Goal: Information Seeking & Learning: Learn about a topic

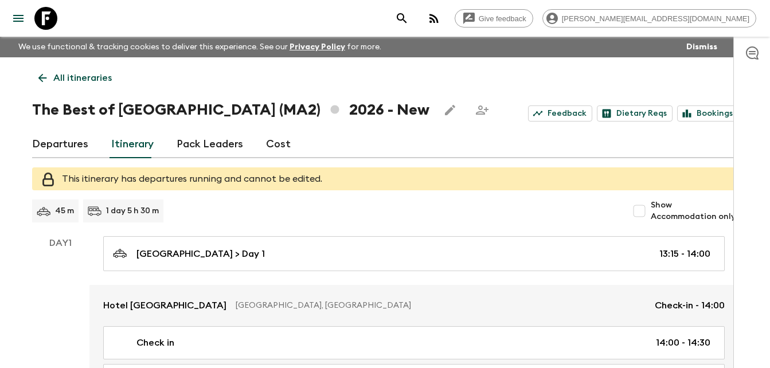
click at [43, 81] on icon at bounding box center [42, 78] width 13 height 13
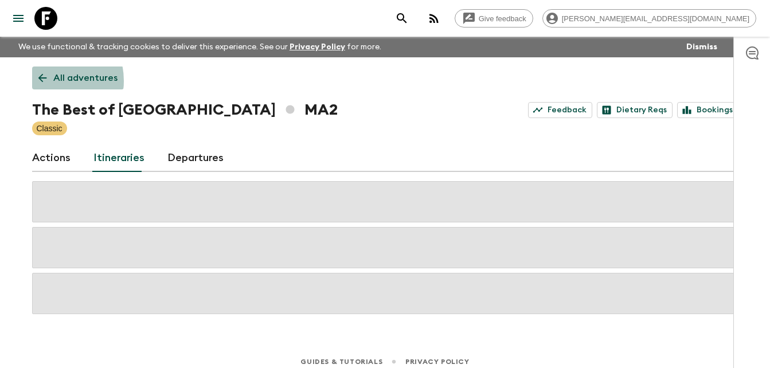
click at [43, 81] on icon at bounding box center [42, 78] width 13 height 13
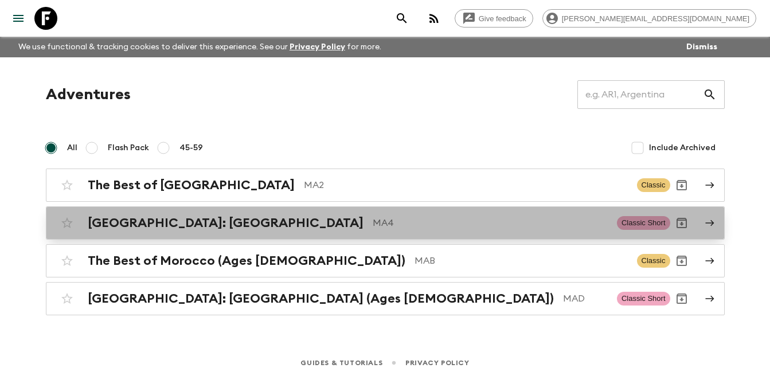
click at [153, 227] on h2 "[GEOGRAPHIC_DATA]: [GEOGRAPHIC_DATA]" at bounding box center [226, 223] width 276 height 15
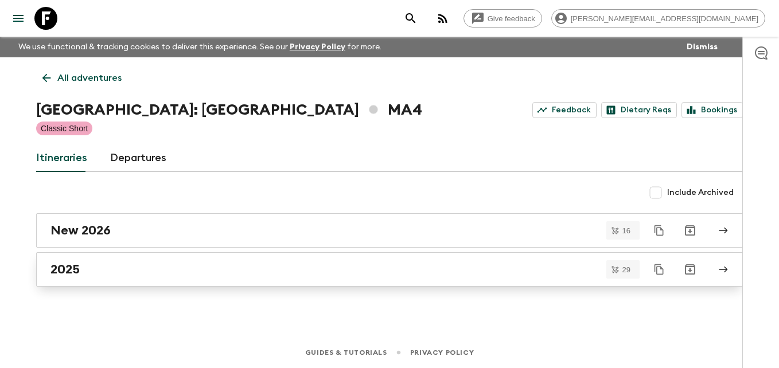
click at [76, 270] on h2 "2025" at bounding box center [64, 269] width 29 height 15
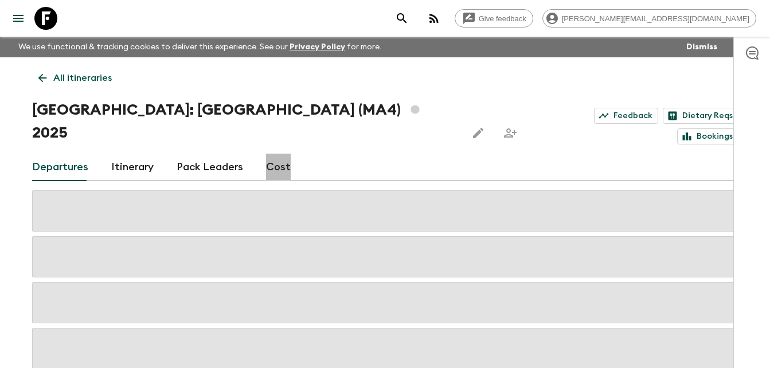
click at [278, 154] on link "Cost" at bounding box center [278, 168] width 25 height 28
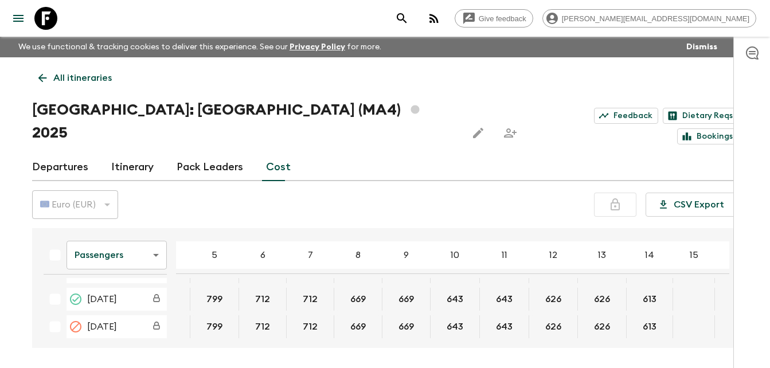
scroll to position [463, 36]
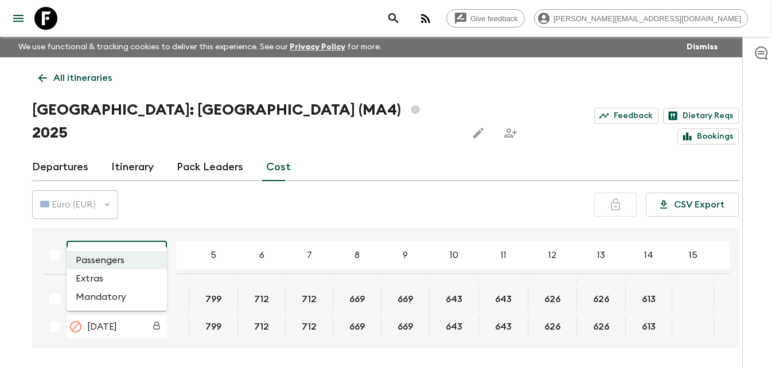
click at [156, 231] on body "Give feedback [PERSON_NAME][EMAIL_ADDRESS][DOMAIN_NAME] We use functional & tra…" at bounding box center [389, 205] width 779 height 411
click at [89, 283] on li "Extras" at bounding box center [117, 279] width 100 height 18
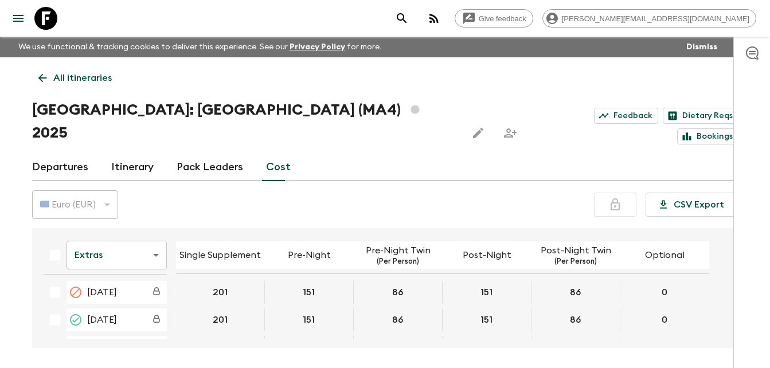
scroll to position [447, 0]
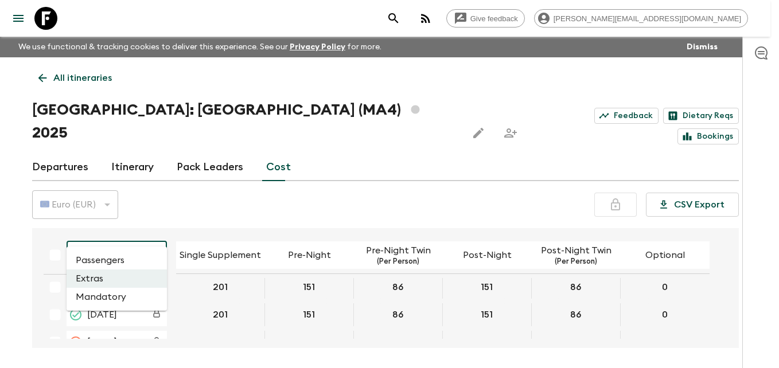
click at [154, 232] on body "Give feedback [PERSON_NAME][EMAIL_ADDRESS][DOMAIN_NAME] We use functional & tra…" at bounding box center [389, 205] width 779 height 411
click at [95, 299] on li "Mandatory" at bounding box center [117, 297] width 100 height 18
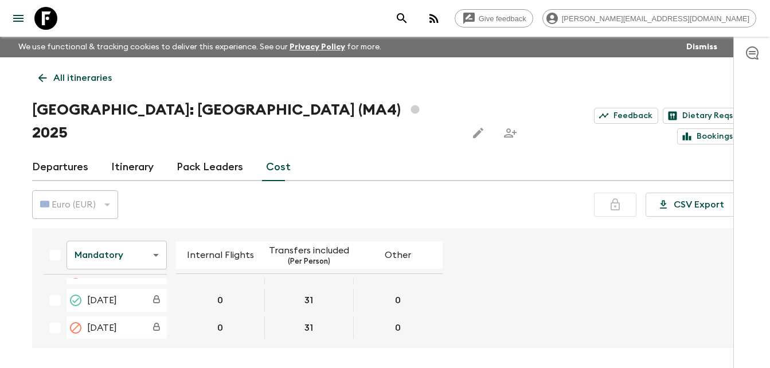
scroll to position [466, 0]
click at [42, 75] on icon at bounding box center [42, 78] width 9 height 9
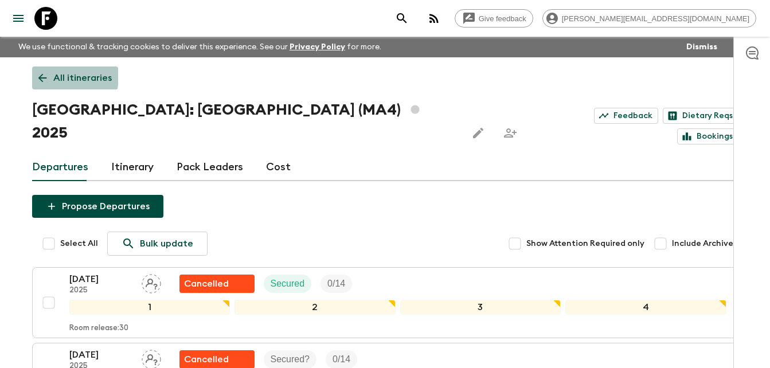
click at [41, 76] on icon at bounding box center [42, 78] width 9 height 9
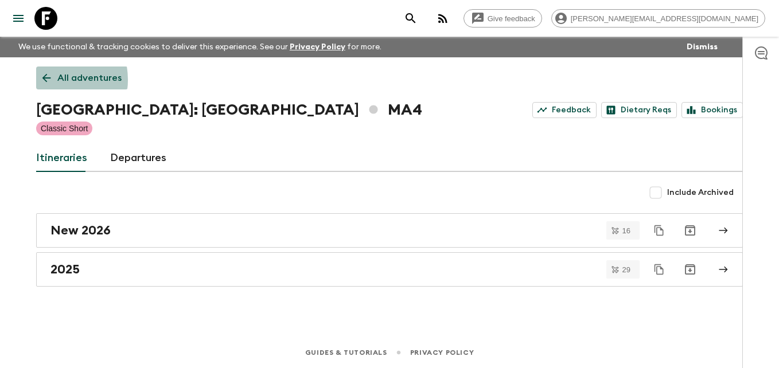
click at [46, 80] on icon at bounding box center [46, 78] width 13 height 13
